Goal: Find specific page/section: Find specific page/section

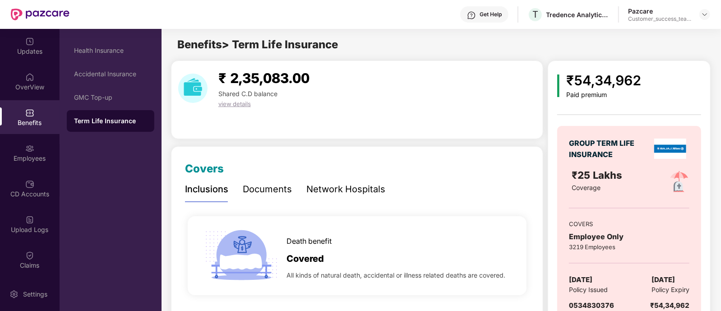
scroll to position [40, 0]
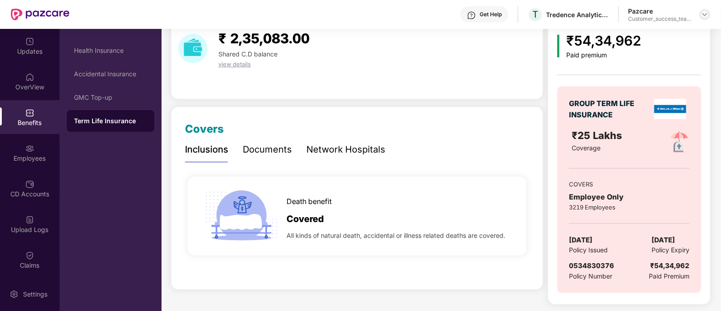
click at [706, 14] on img at bounding box center [704, 14] width 7 height 7
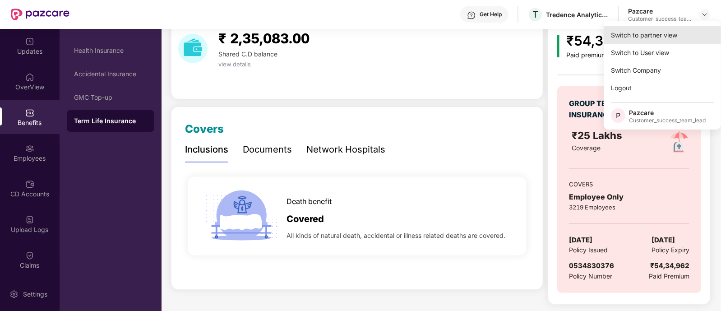
click at [656, 32] on div "Switch to partner view" at bounding box center [662, 35] width 117 height 18
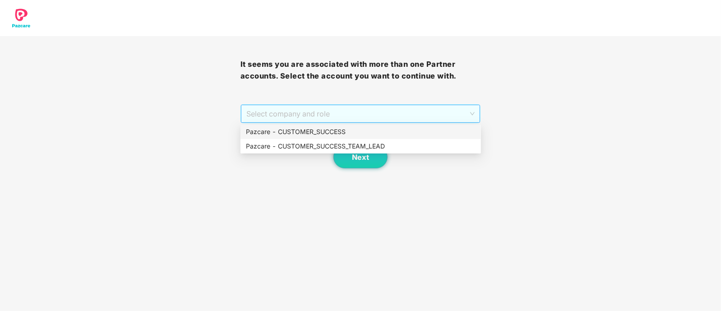
click at [312, 111] on span "Select company and role" at bounding box center [360, 113] width 229 height 17
click at [328, 145] on div "Pazcare - CUSTOMER_SUCCESS_TEAM_LEAD" at bounding box center [361, 146] width 230 height 10
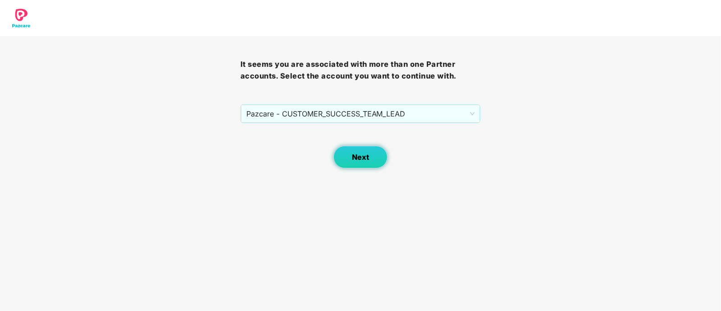
click at [353, 154] on span "Next" at bounding box center [360, 157] width 17 height 9
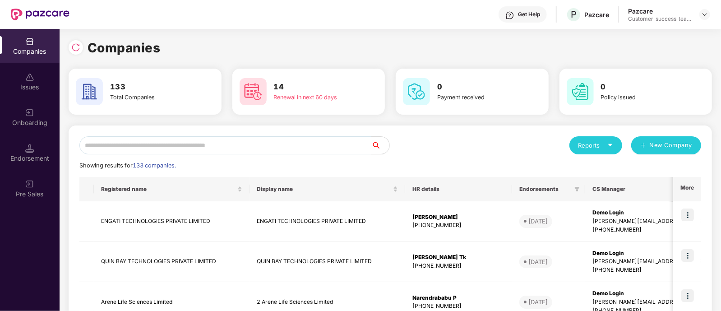
click at [120, 144] on input "text" at bounding box center [225, 145] width 292 height 18
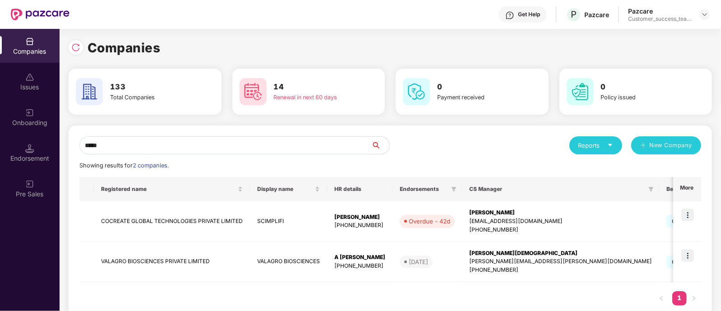
scroll to position [21, 0]
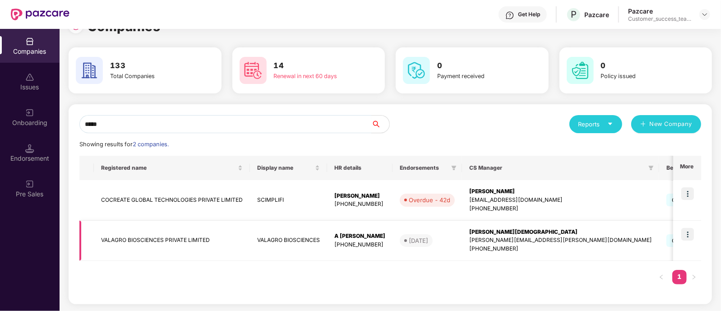
type input "*****"
click at [690, 234] on img at bounding box center [688, 234] width 13 height 13
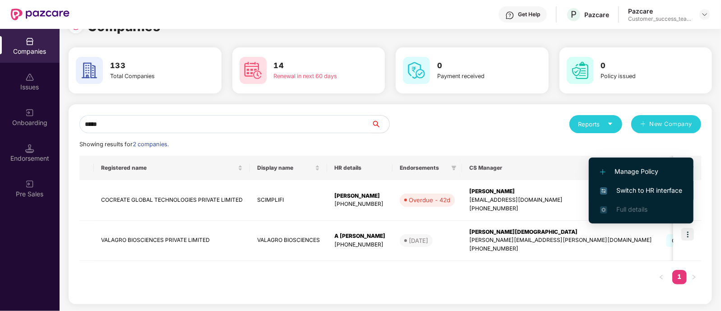
click at [636, 186] on span "Switch to HR interface" at bounding box center [641, 191] width 82 height 10
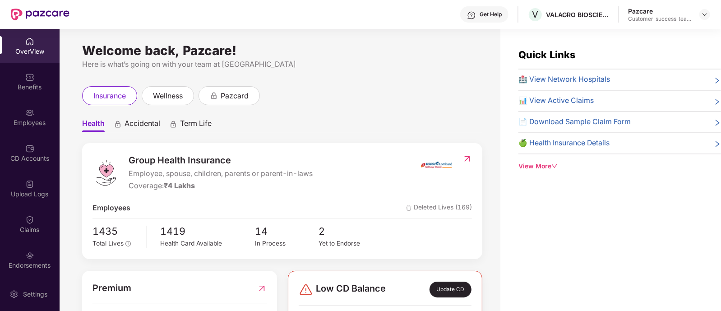
click at [34, 258] on div "Endorsements" at bounding box center [30, 260] width 60 height 34
